Goal: Task Accomplishment & Management: Manage account settings

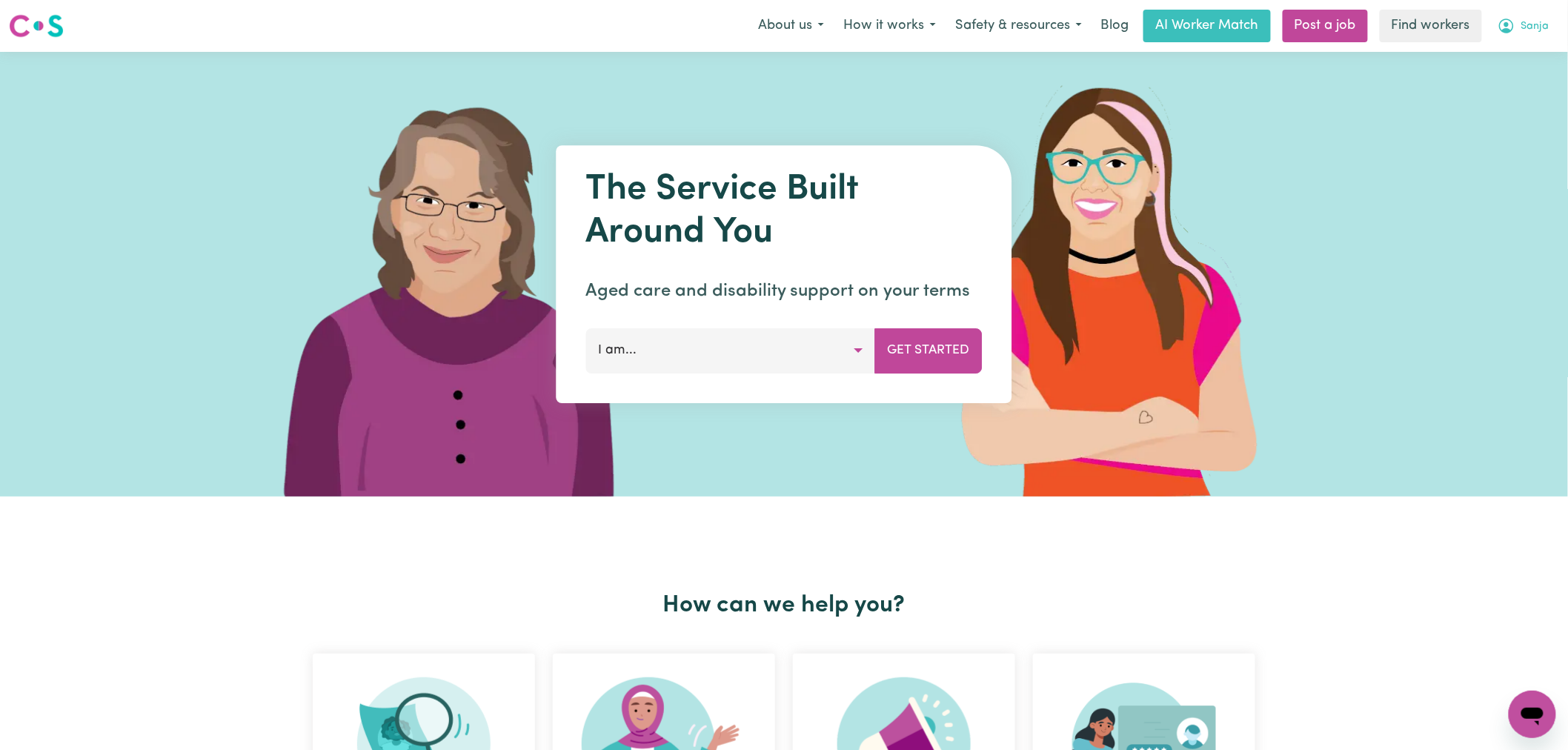
drag, startPoint x: 1540, startPoint y: 21, endPoint x: 1546, endPoint y: 40, distance: 19.9
click at [1540, 21] on span "Sanja" at bounding box center [1535, 26] width 28 height 16
click at [1532, 85] on link "Logout" at bounding box center [1500, 85] width 117 height 28
click at [1532, 20] on link "Login" at bounding box center [1534, 26] width 51 height 33
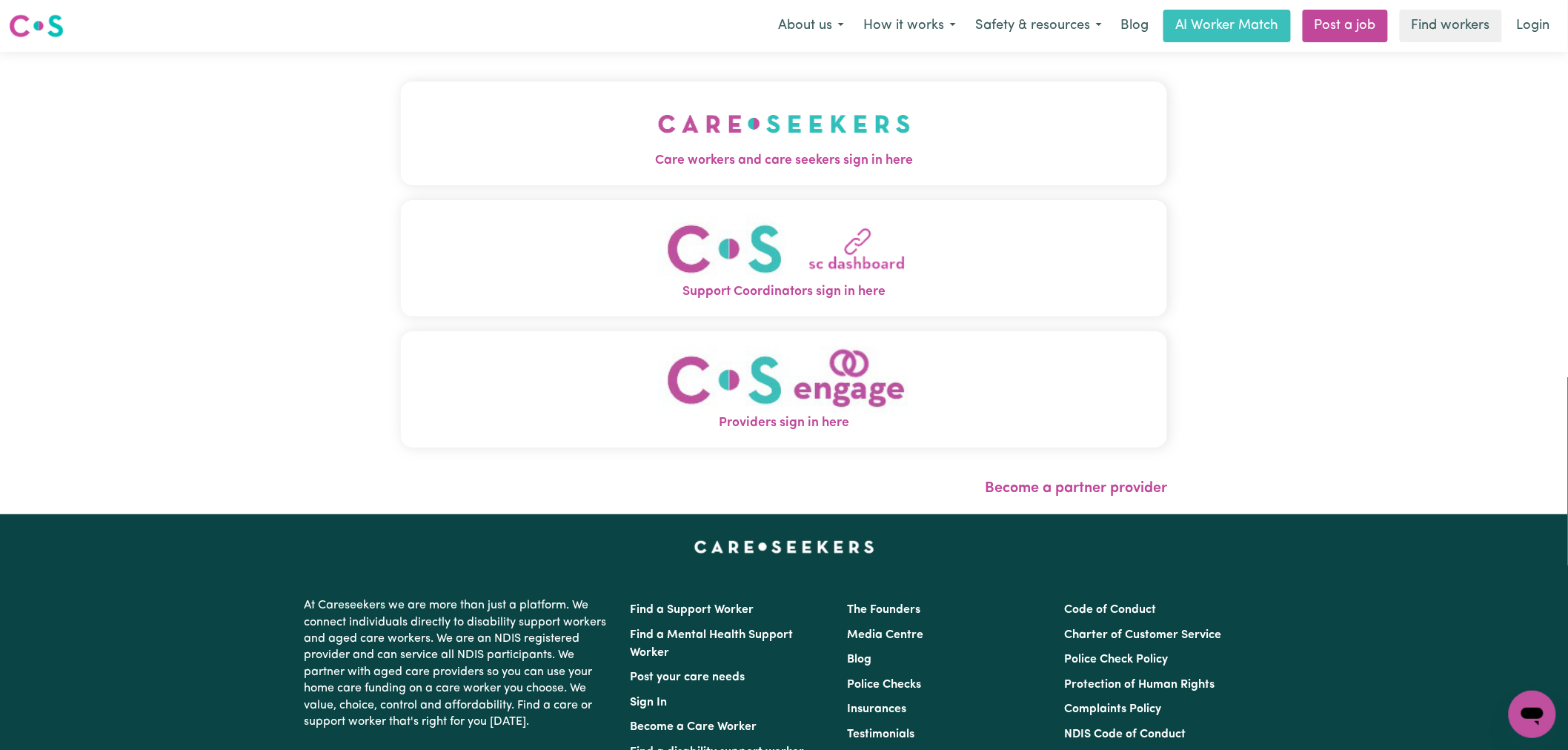
click at [658, 147] on img "Care workers and care seekers sign in here" at bounding box center [785, 123] width 253 height 55
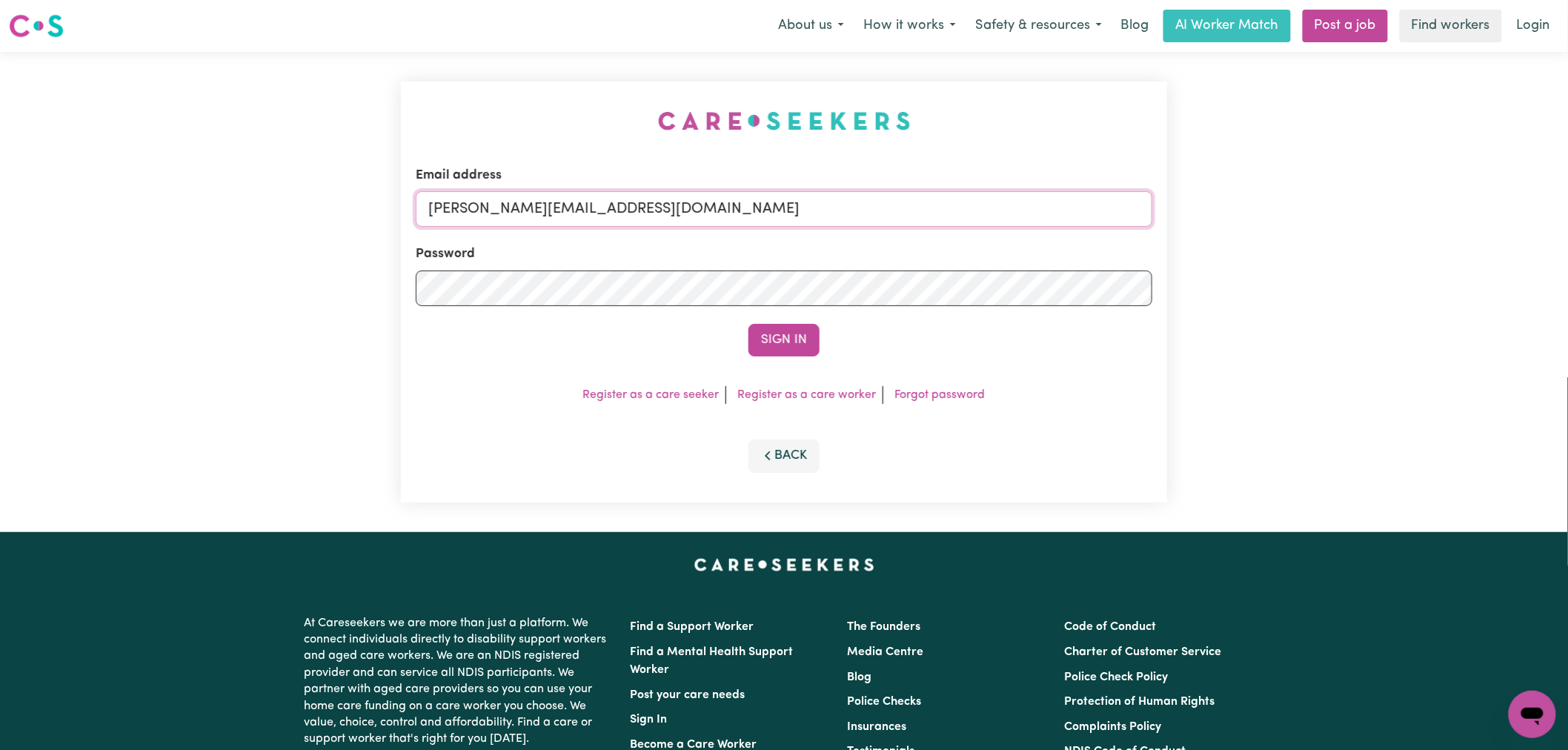
click at [688, 212] on input "[PERSON_NAME][EMAIL_ADDRESS][DOMAIN_NAME]" at bounding box center [784, 209] width 737 height 36
drag, startPoint x: 795, startPoint y: 215, endPoint x: 508, endPoint y: 197, distance: 287.6
click at [508, 197] on input "[EMAIL_ADDRESS][DOMAIN_NAME]" at bounding box center [784, 209] width 737 height 36
type input "[EMAIL_ADDRESS][DOMAIN_NAME]"
click at [748, 324] on button "Sign In" at bounding box center [784, 340] width 71 height 33
